Goal: Task Accomplishment & Management: Manage account settings

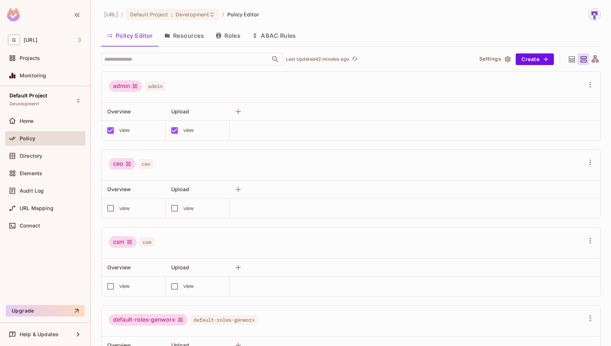
scroll to position [9, 0]
click at [60, 154] on div "Directory" at bounding box center [51, 156] width 63 height 6
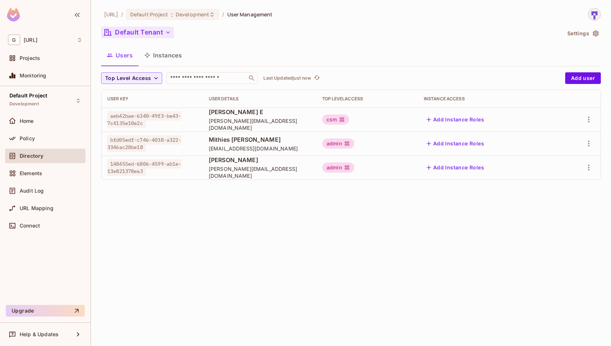
click at [163, 35] on button "Default Tenant" at bounding box center [137, 33] width 73 height 12
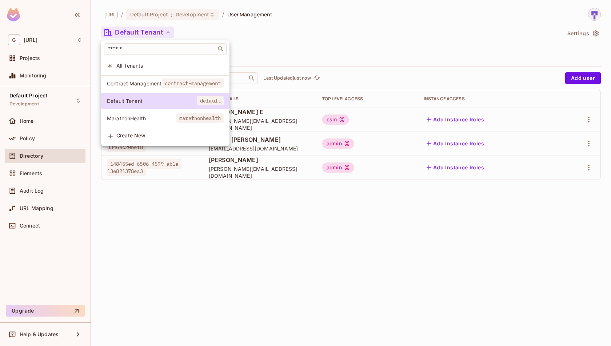
click at [165, 83] on span "contract-management" at bounding box center [193, 83] width 62 height 9
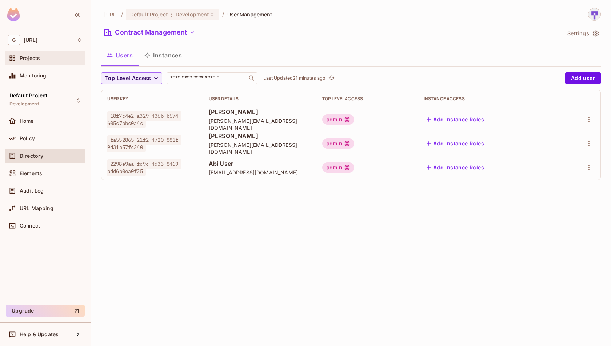
click at [44, 60] on div "Projects" at bounding box center [51, 58] width 63 height 6
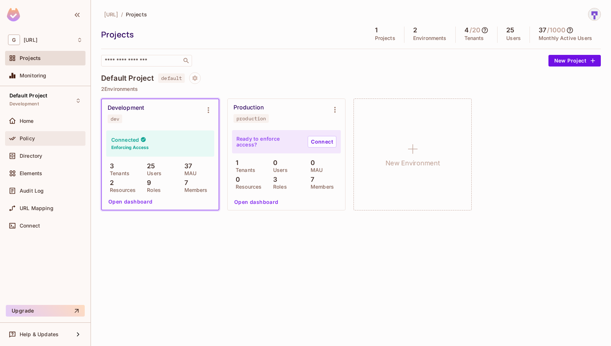
click at [45, 140] on div "Policy" at bounding box center [51, 139] width 63 height 6
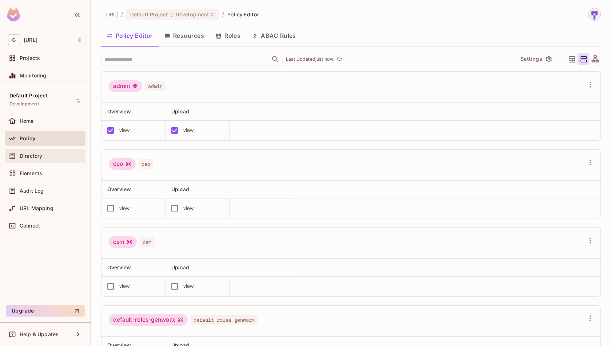
click at [45, 159] on div "Directory" at bounding box center [45, 156] width 75 height 9
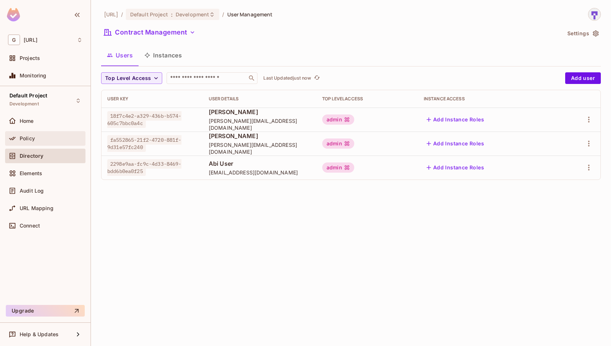
click at [36, 140] on div "Policy" at bounding box center [51, 139] width 63 height 6
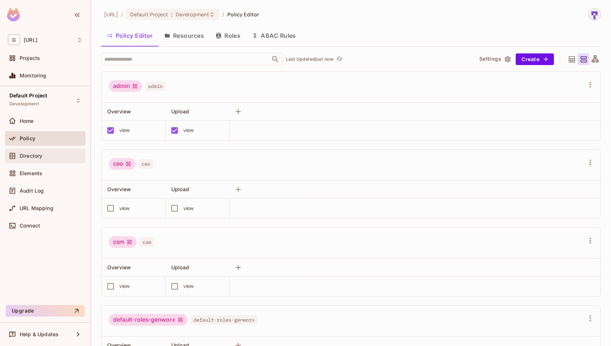
click at [51, 156] on div "Directory" at bounding box center [51, 156] width 63 height 6
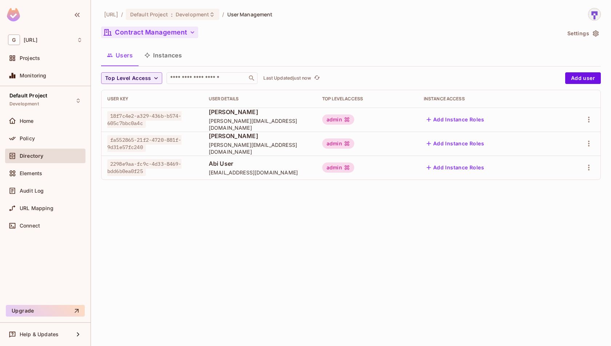
click at [190, 34] on icon "button" at bounding box center [192, 32] width 7 height 7
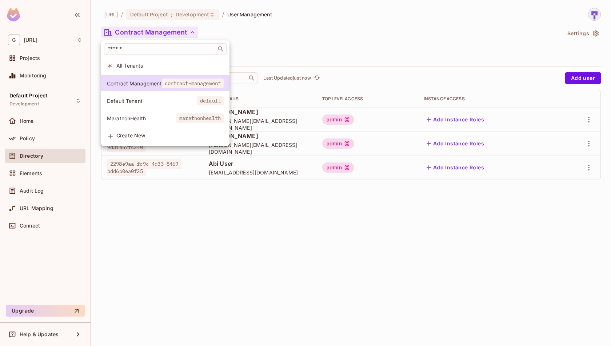
click at [292, 43] on div at bounding box center [305, 173] width 611 height 346
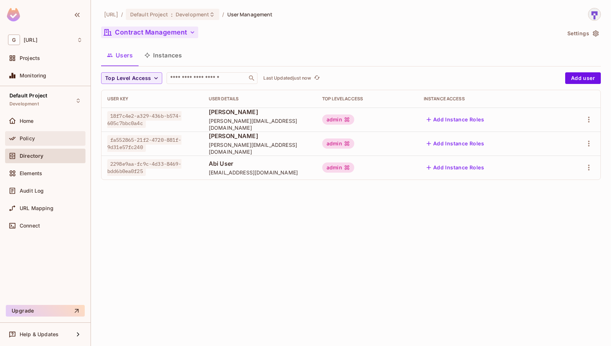
click at [59, 136] on div "Policy" at bounding box center [51, 139] width 63 height 6
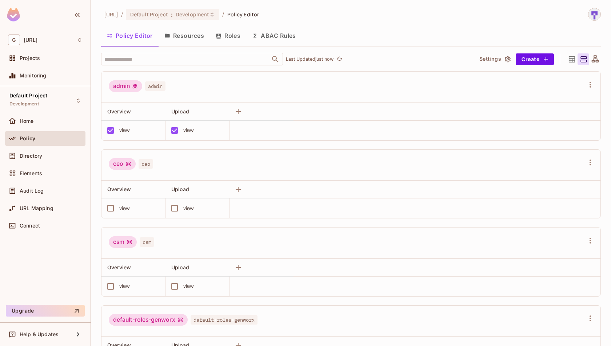
click at [187, 40] on button "Resources" at bounding box center [183, 36] width 51 height 18
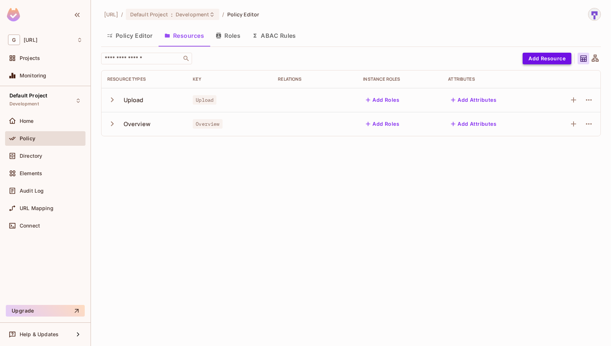
click at [554, 60] on button "Add Resource" at bounding box center [546, 59] width 49 height 12
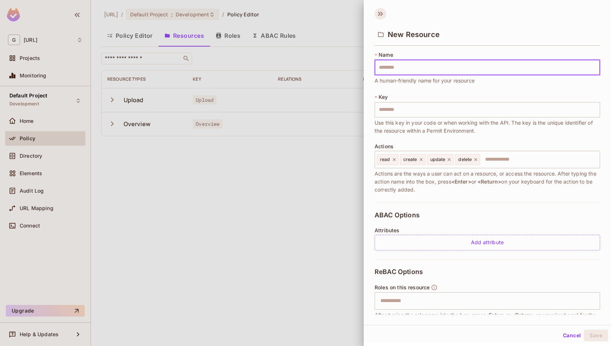
click at [378, 13] on icon at bounding box center [379, 14] width 3 height 4
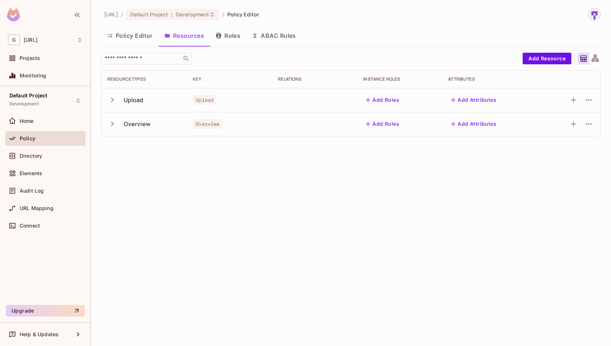
click at [113, 122] on icon "button" at bounding box center [112, 124] width 10 height 10
click at [133, 30] on button "Policy Editor" at bounding box center [129, 36] width 57 height 18
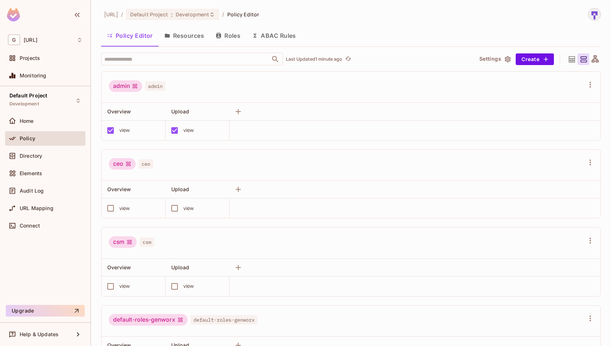
click at [230, 35] on button "Roles" at bounding box center [228, 36] width 36 height 18
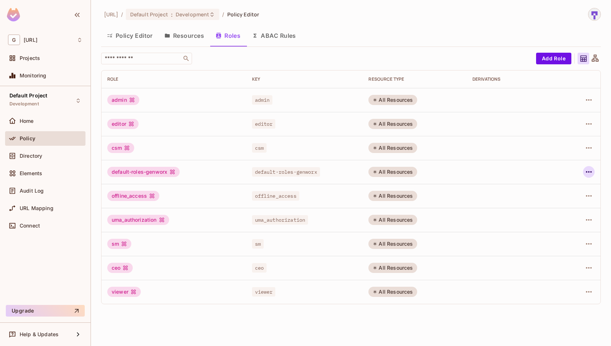
click at [588, 173] on icon "button" at bounding box center [588, 172] width 9 height 9
click at [564, 219] on div "Delete Role" at bounding box center [559, 220] width 28 height 7
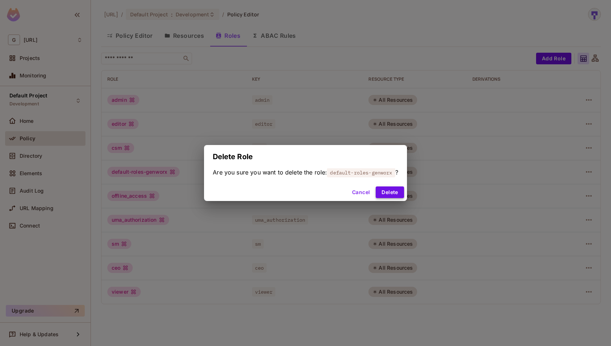
click at [392, 192] on button "Delete" at bounding box center [390, 192] width 28 height 12
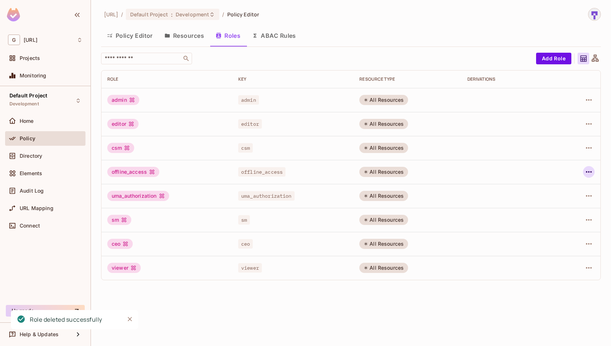
click at [591, 171] on icon "button" at bounding box center [589, 171] width 6 height 1
click at [557, 224] on span "Delete Role" at bounding box center [559, 220] width 32 height 12
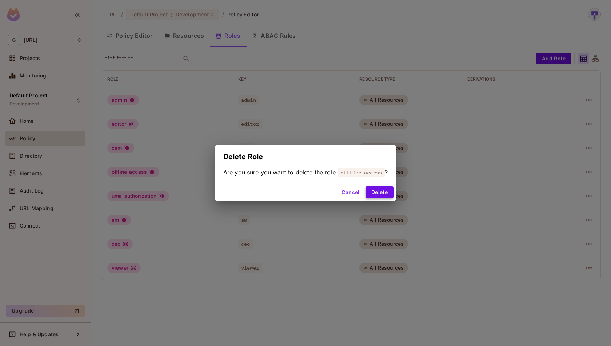
click at [381, 194] on button "Delete" at bounding box center [379, 192] width 28 height 12
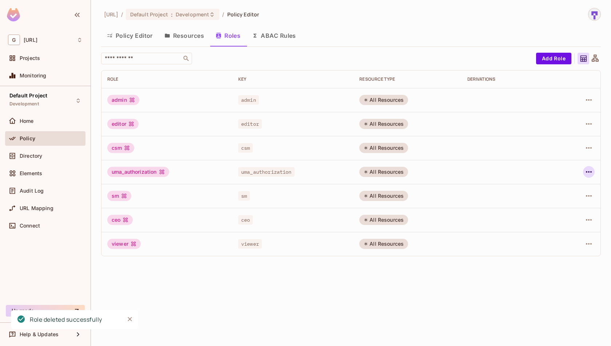
click at [592, 172] on icon "button" at bounding box center [588, 172] width 9 height 9
click at [557, 220] on div "Delete Role" at bounding box center [559, 220] width 28 height 7
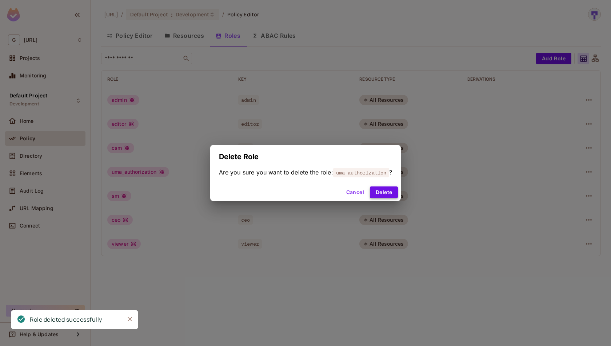
click at [393, 192] on button "Delete" at bounding box center [384, 192] width 28 height 12
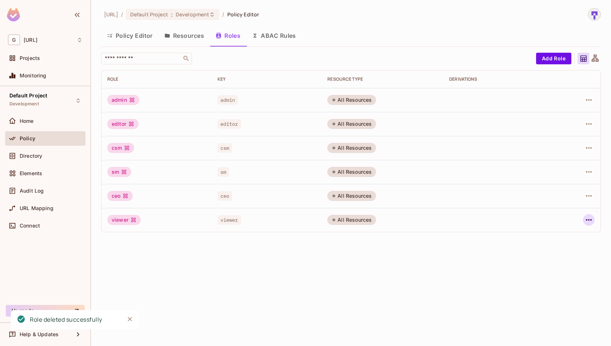
click at [591, 220] on icon "button" at bounding box center [588, 220] width 9 height 9
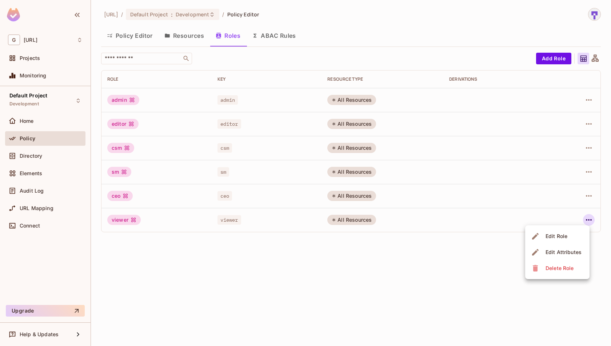
click at [456, 282] on div at bounding box center [305, 173] width 611 height 346
click at [136, 40] on button "Policy Editor" at bounding box center [129, 36] width 57 height 18
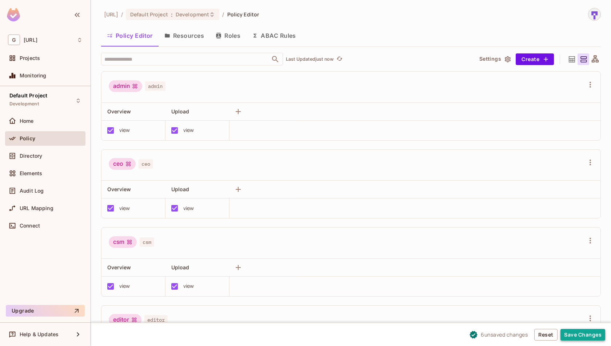
click at [584, 336] on button "Save Changes" at bounding box center [582, 335] width 45 height 12
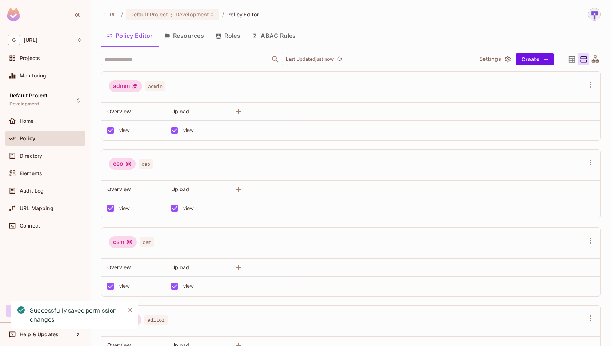
click at [192, 40] on button "Resources" at bounding box center [183, 36] width 51 height 18
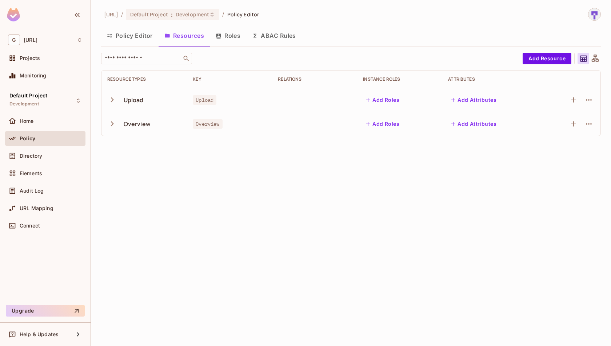
click at [141, 35] on button "Policy Editor" at bounding box center [129, 36] width 57 height 18
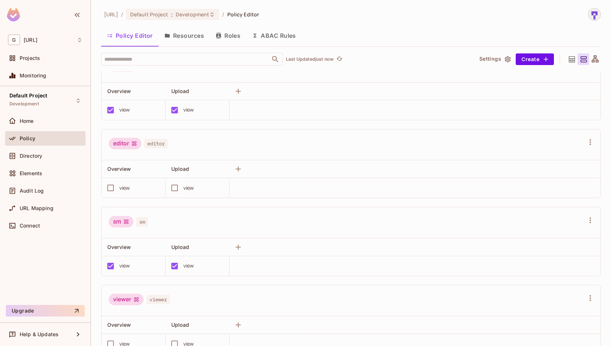
scroll to position [198, 0]
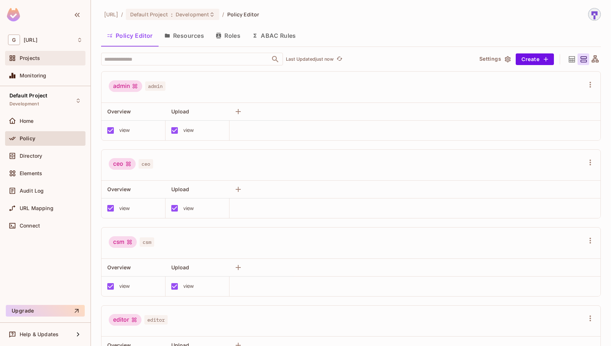
click at [44, 57] on div "Projects" at bounding box center [51, 58] width 63 height 6
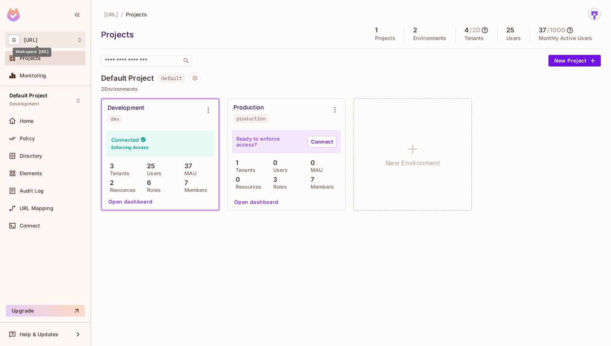
click at [37, 37] on span "[URL]" at bounding box center [31, 40] width 14 height 6
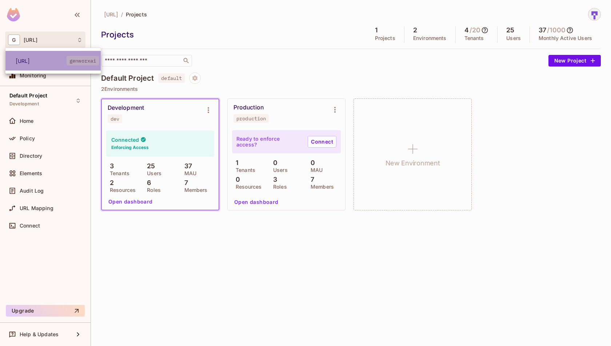
click at [15, 60] on li "genworx.ai genworxai" at bounding box center [52, 61] width 95 height 20
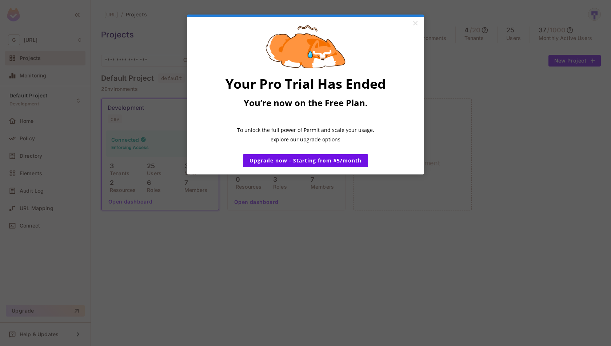
click at [305, 260] on appcues "× Your Pro Trial Has Ended You’re now on the Free Plan. ​ To unlock the full po…" at bounding box center [305, 173] width 611 height 346
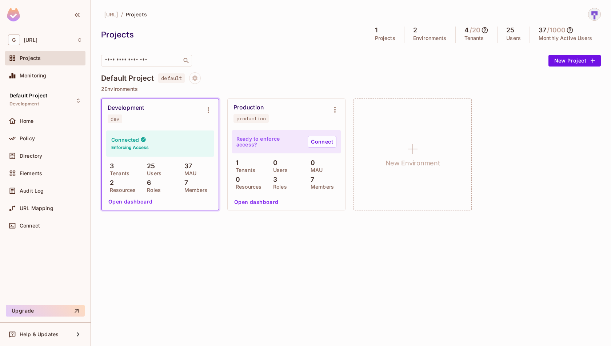
click at [324, 65] on div "​" at bounding box center [322, 61] width 443 height 12
click at [29, 118] on span "Home" at bounding box center [27, 121] width 14 height 6
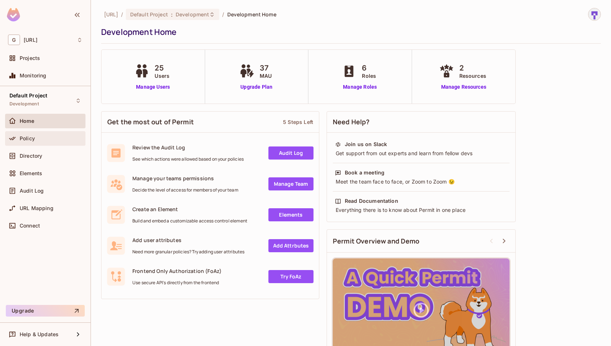
click at [28, 137] on span "Policy" at bounding box center [27, 139] width 15 height 6
click at [50, 138] on div "Policy" at bounding box center [51, 139] width 63 height 6
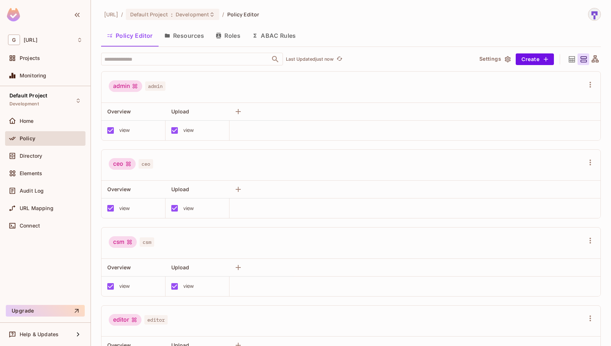
click at [186, 131] on div "view" at bounding box center [188, 130] width 11 height 8
click at [577, 333] on button "Save Changes" at bounding box center [582, 335] width 45 height 12
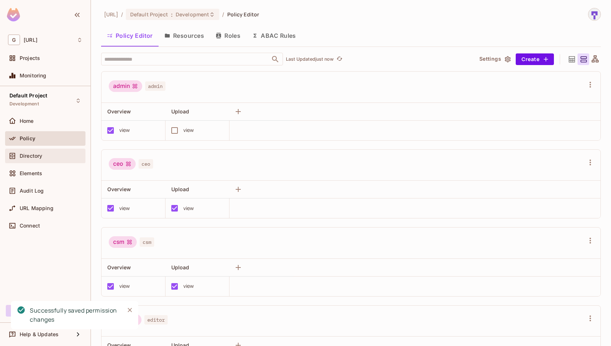
click at [79, 158] on div "Directory" at bounding box center [51, 156] width 63 height 6
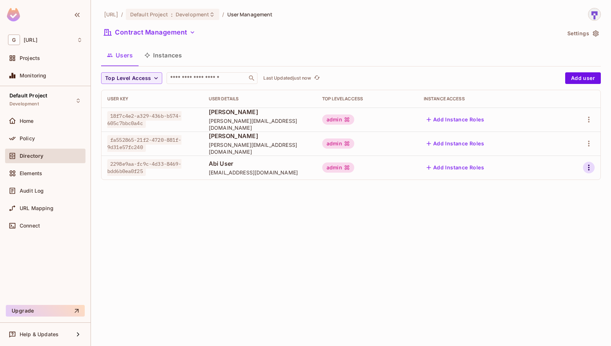
click at [590, 169] on icon "button" at bounding box center [588, 167] width 9 height 9
click at [444, 288] on div at bounding box center [305, 173] width 611 height 346
click at [52, 140] on div "Policy" at bounding box center [51, 139] width 63 height 6
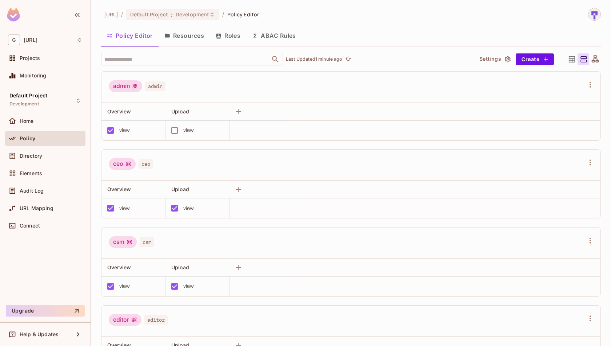
click at [185, 43] on button "Resources" at bounding box center [183, 36] width 51 height 18
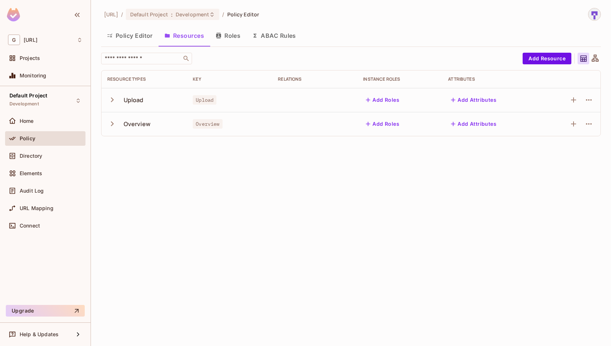
click at [132, 35] on button "Policy Editor" at bounding box center [129, 36] width 57 height 18
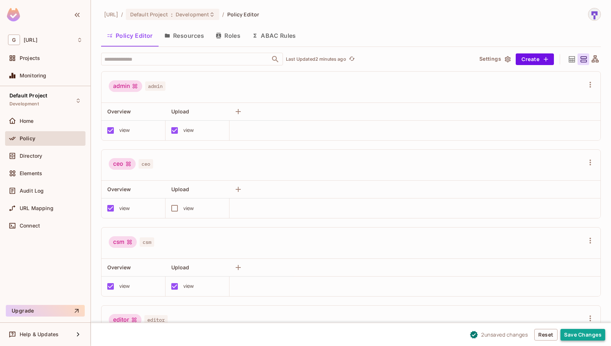
click at [593, 334] on button "Save Changes" at bounding box center [582, 335] width 45 height 12
